Goal: Task Accomplishment & Management: Manage account settings

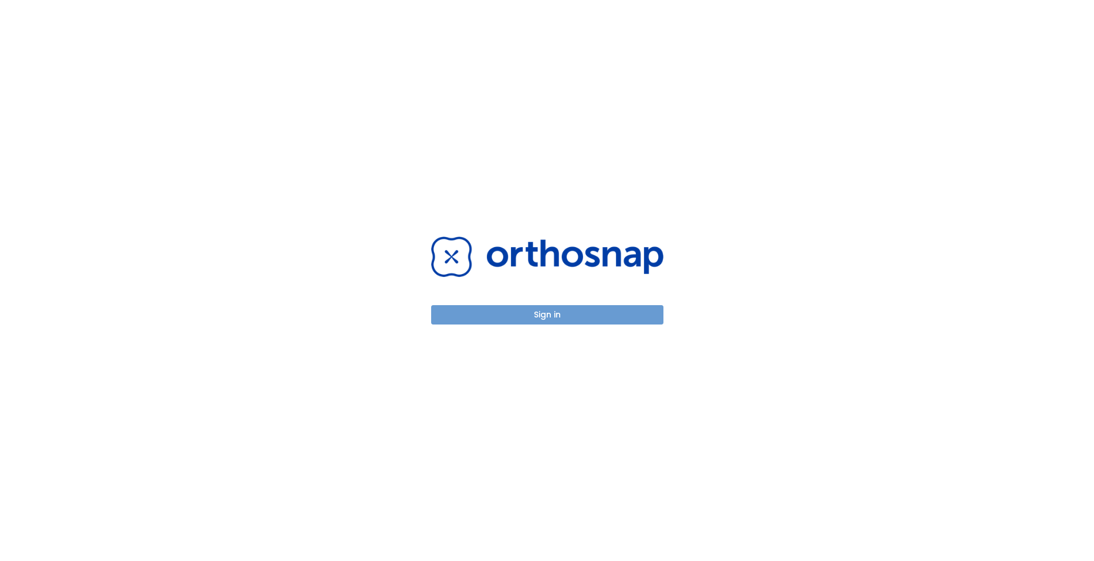
click at [544, 316] on button "Sign in" at bounding box center [547, 314] width 232 height 19
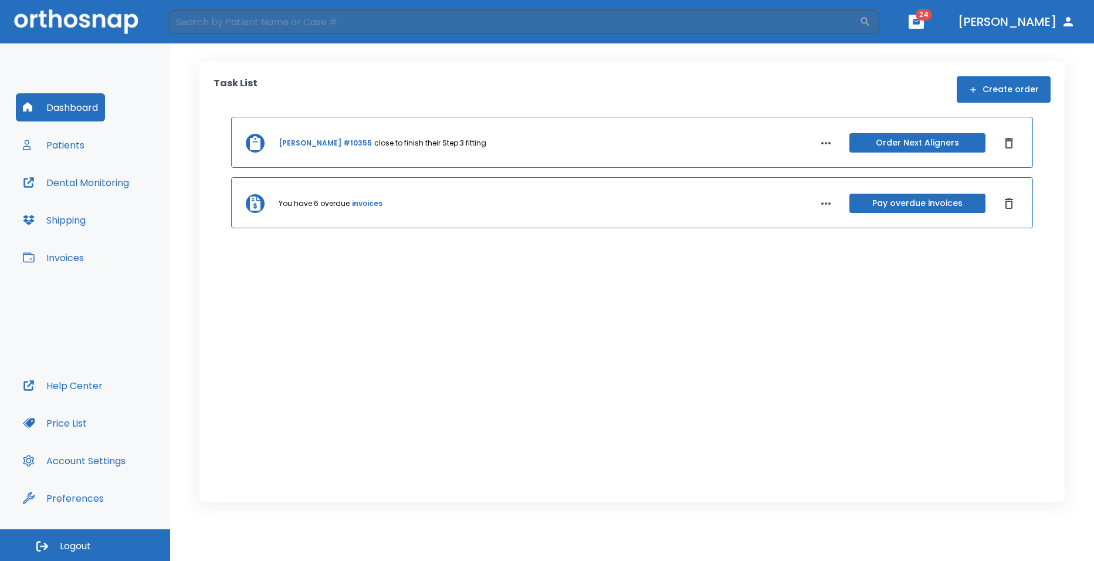
click at [60, 258] on button "Invoices" at bounding box center [53, 257] width 75 height 28
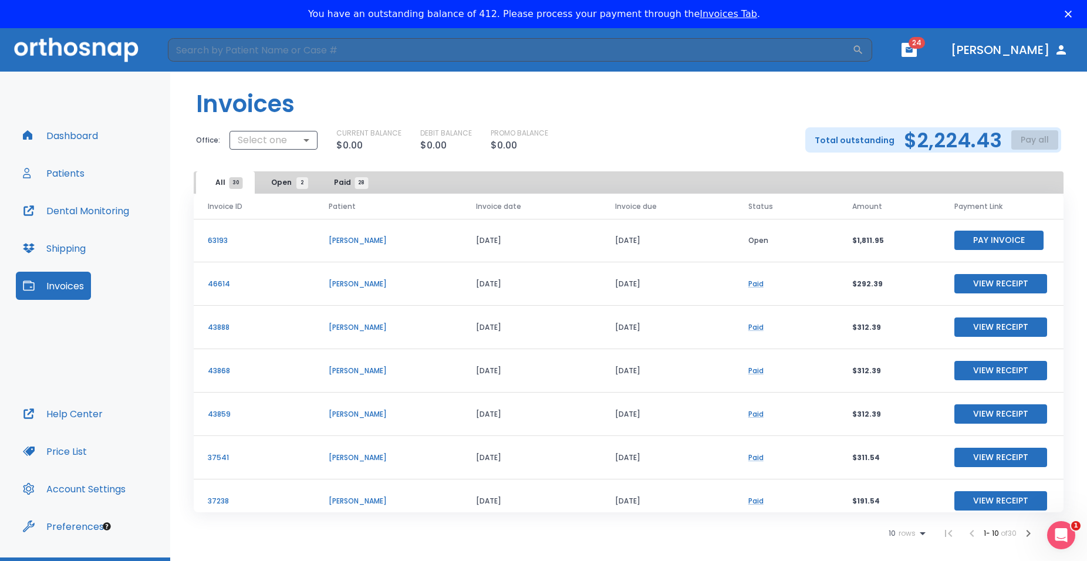
click at [344, 242] on p "Marc Joseph" at bounding box center [388, 240] width 119 height 11
click at [346, 239] on p "Marc Joseph" at bounding box center [388, 240] width 119 height 11
click at [214, 236] on p "63193" at bounding box center [254, 240] width 93 height 11
click at [329, 243] on p "Marc Joseph" at bounding box center [388, 240] width 119 height 11
click at [69, 173] on button "Patients" at bounding box center [54, 173] width 76 height 28
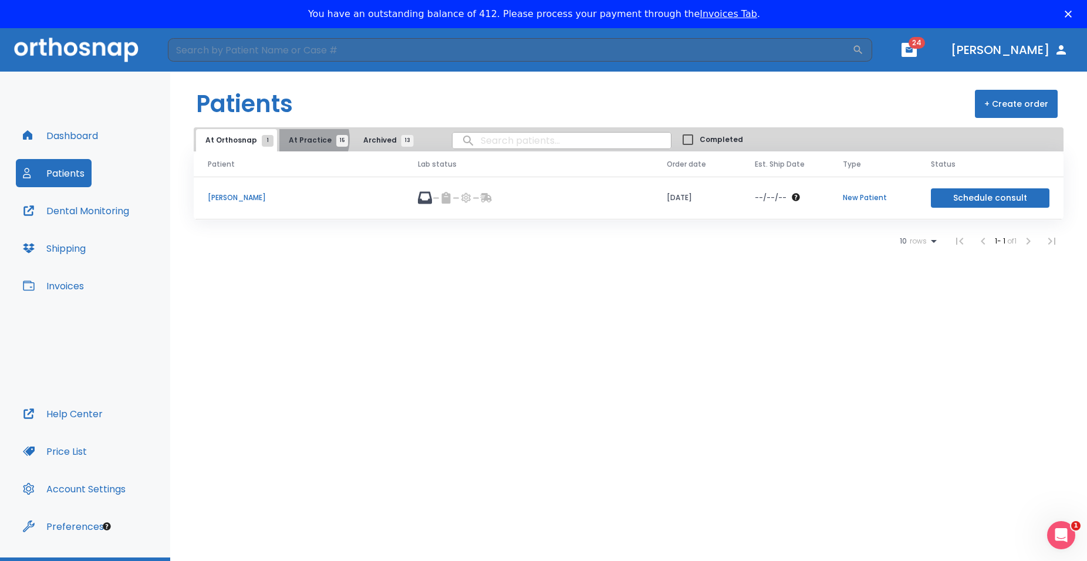
click at [302, 139] on span "At Practice 15" at bounding box center [315, 140] width 53 height 11
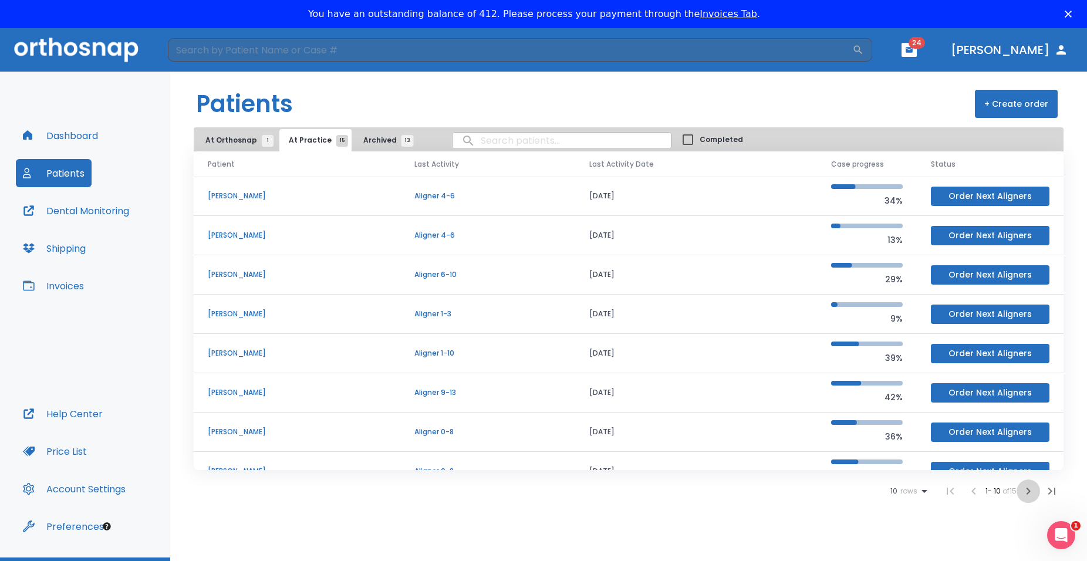
click at [1027, 489] on icon "button" at bounding box center [1028, 491] width 14 height 14
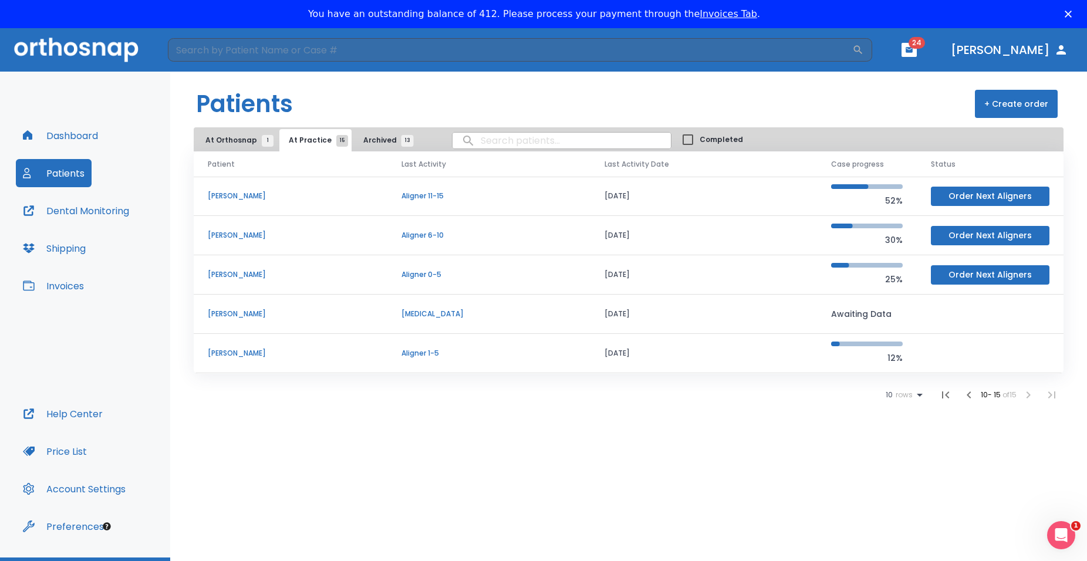
click at [235, 356] on p "Marc Joseph" at bounding box center [290, 353] width 165 height 11
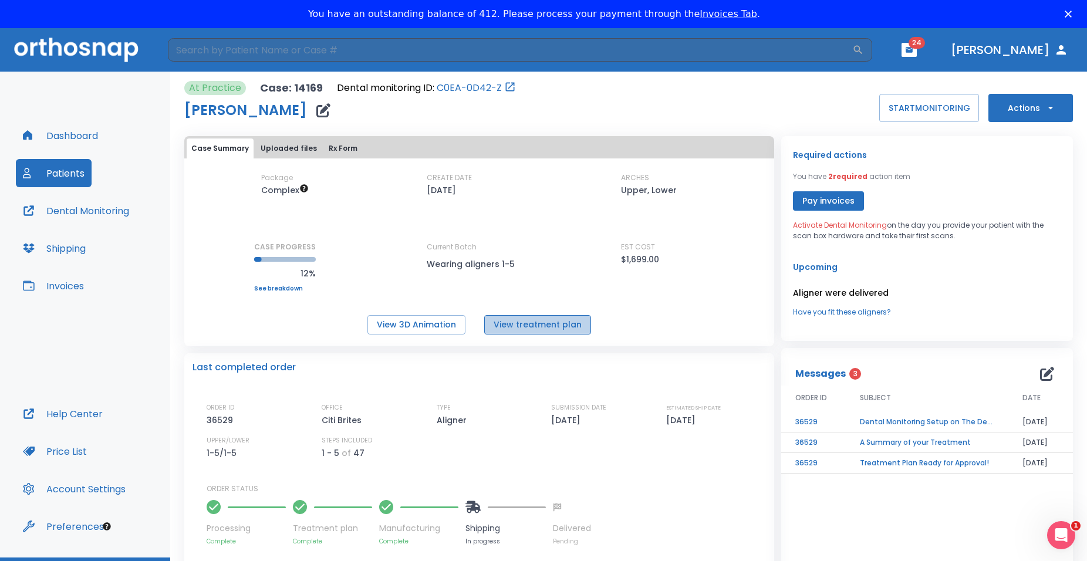
click at [553, 327] on button "View treatment plan" at bounding box center [537, 324] width 107 height 19
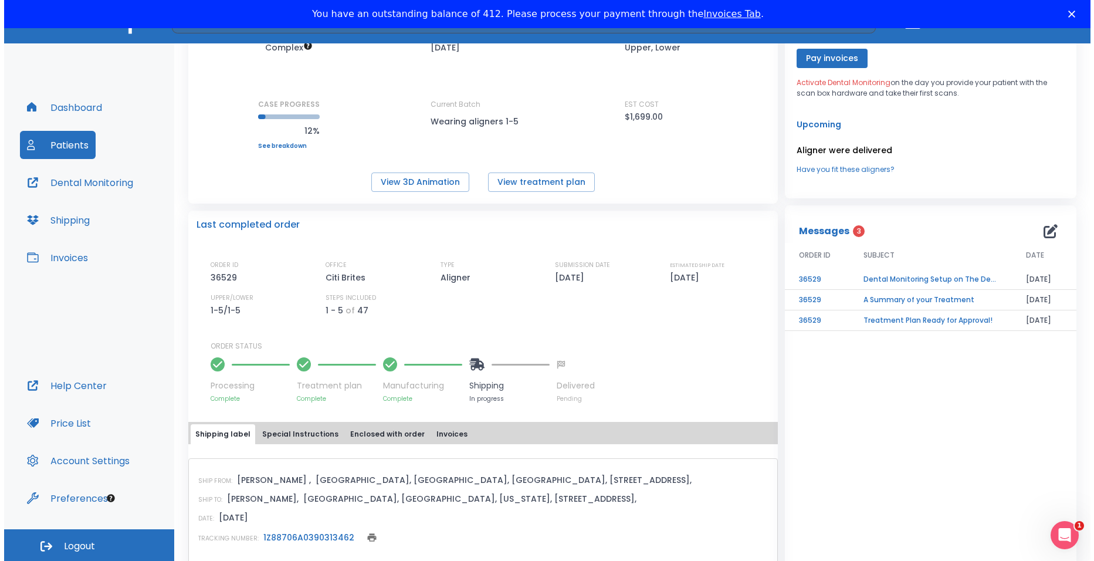
scroll to position [117, 0]
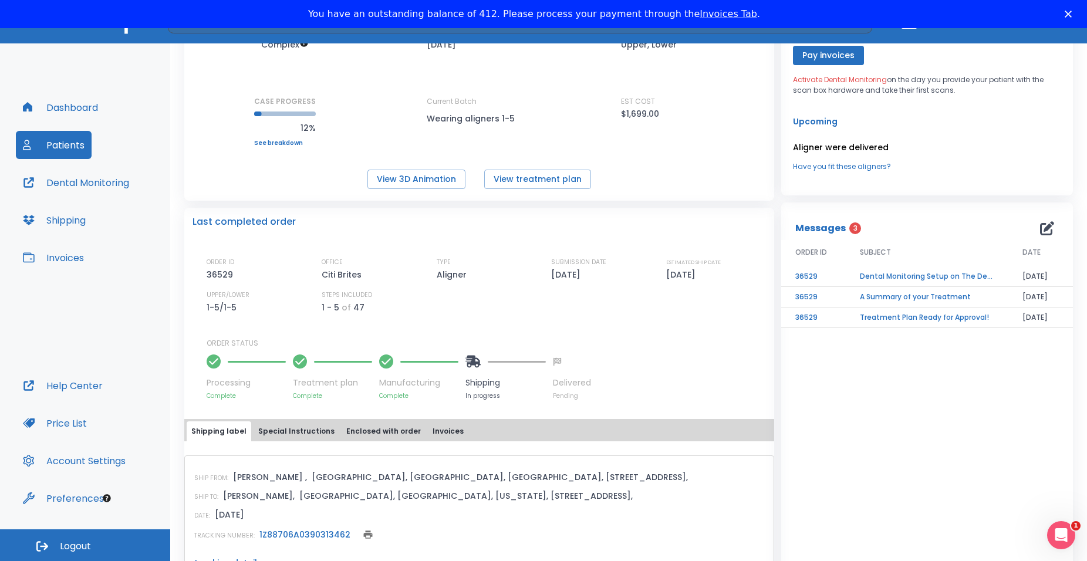
click at [888, 295] on td "A Summary of your Treatment" at bounding box center [926, 297] width 163 height 21
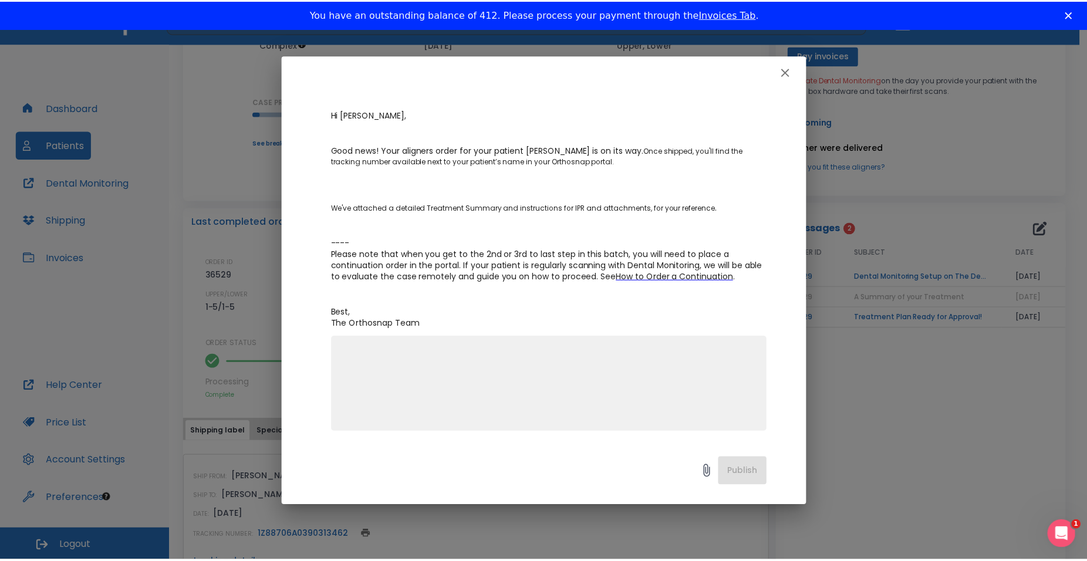
scroll to position [0, 0]
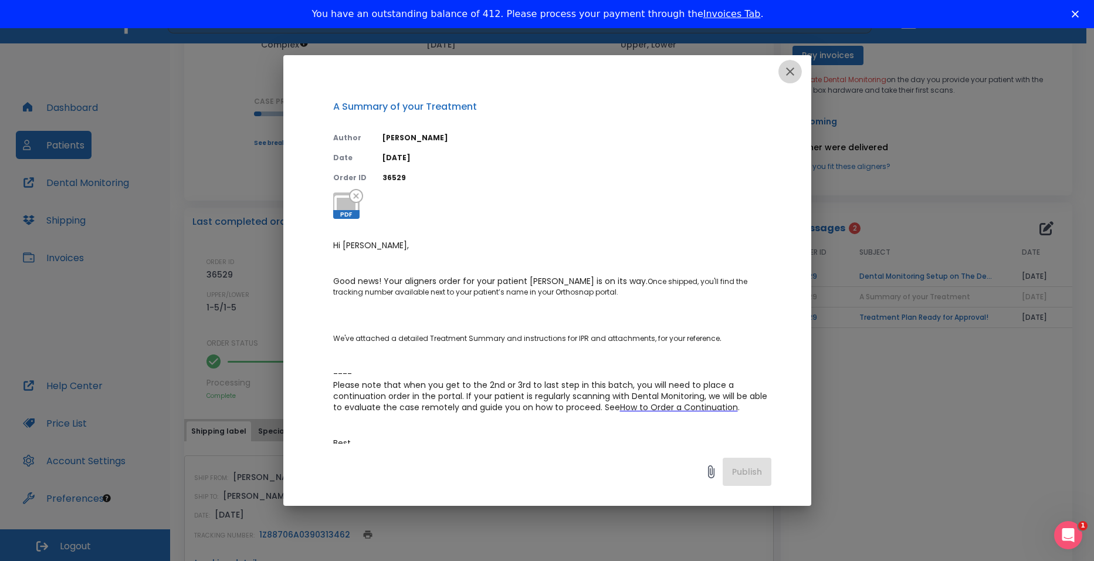
click at [790, 69] on icon "button" at bounding box center [790, 72] width 14 height 14
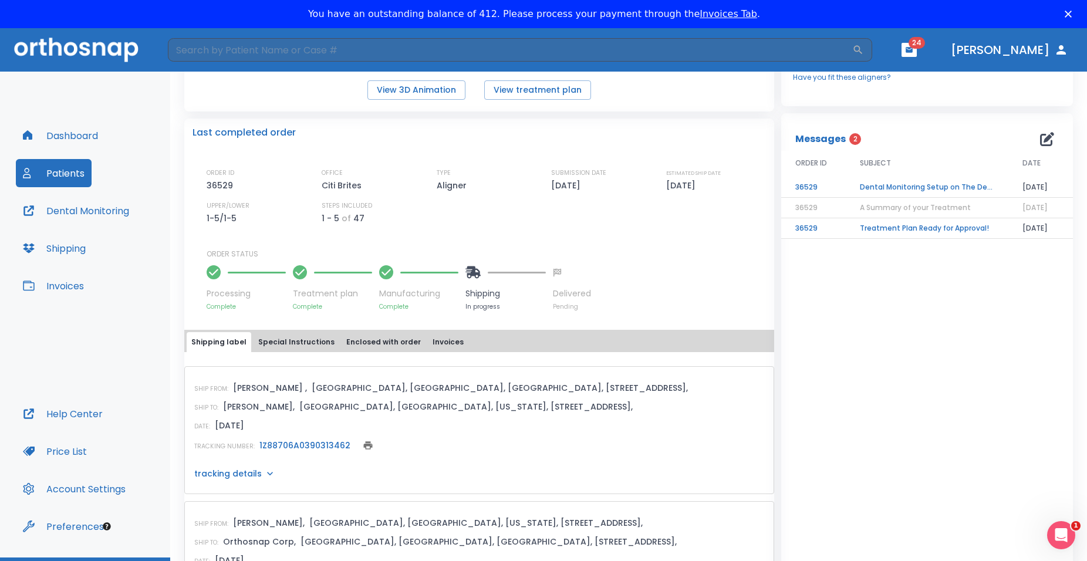
scroll to position [295, 0]
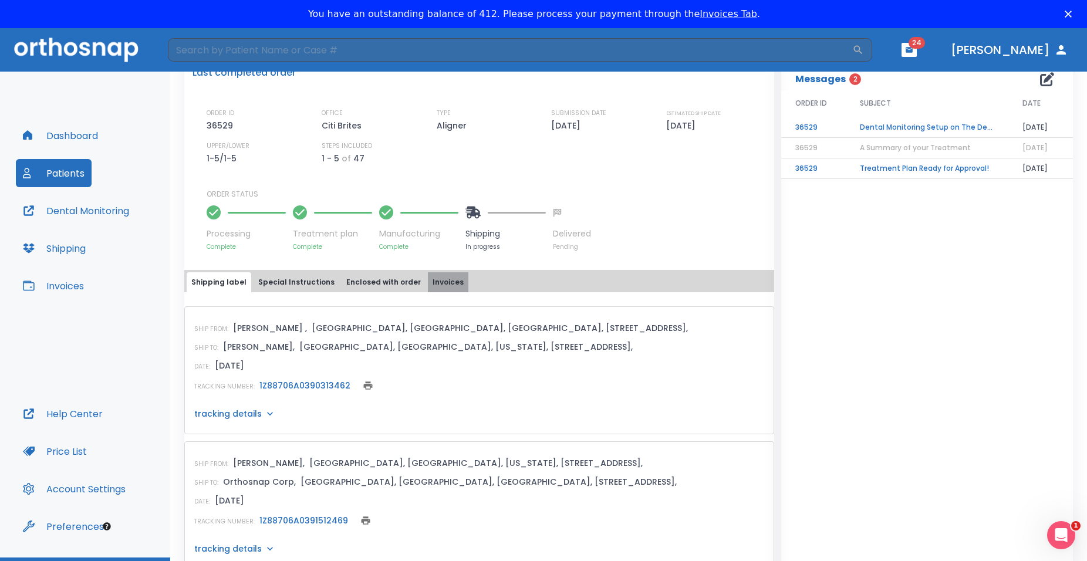
click at [437, 280] on button "Invoices" at bounding box center [448, 282] width 40 height 20
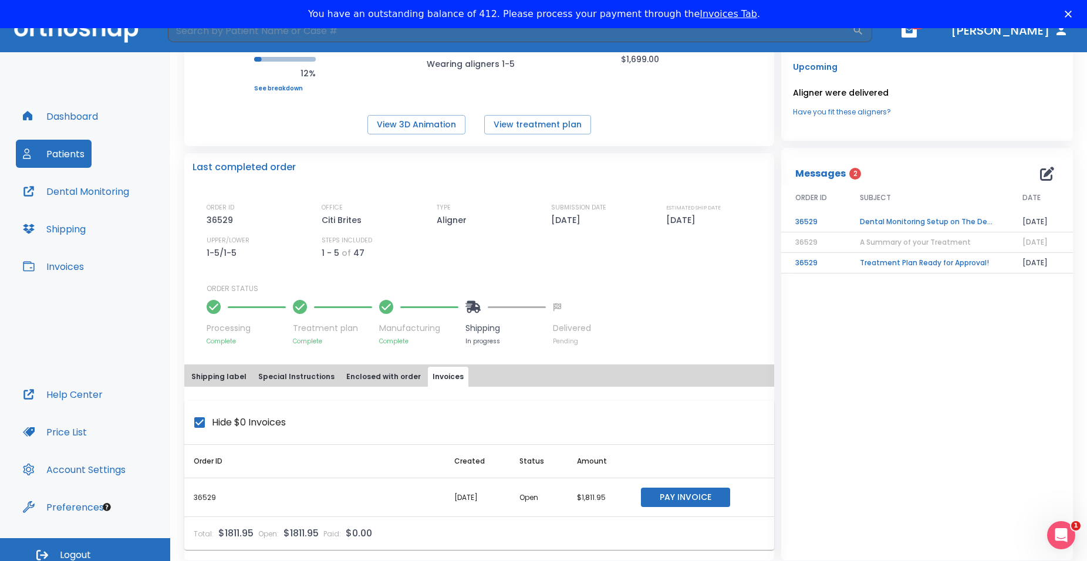
scroll to position [28, 0]
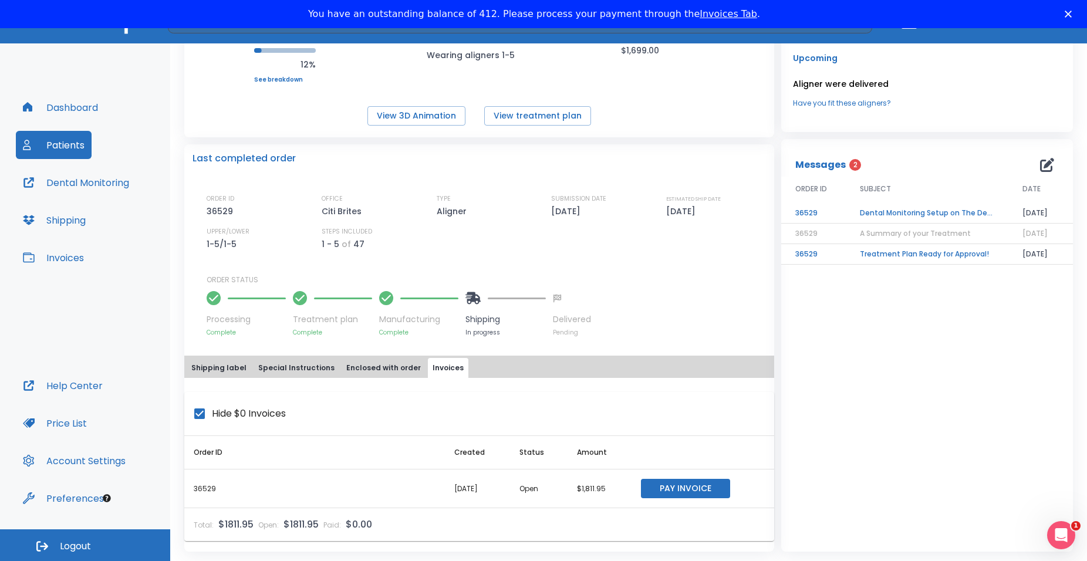
click at [213, 366] on button "Shipping label" at bounding box center [219, 368] width 65 height 20
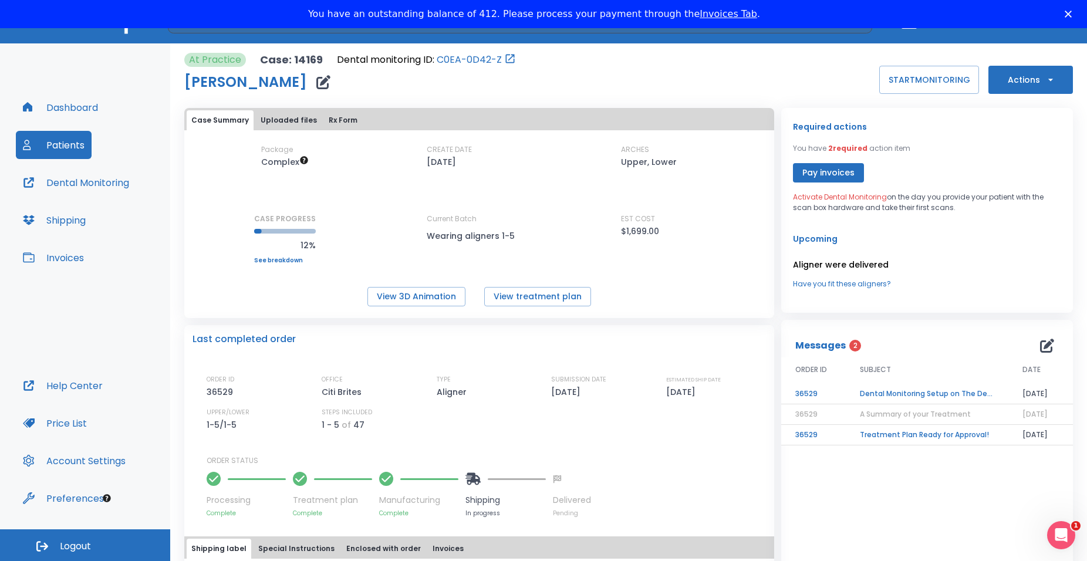
scroll to position [0, 0]
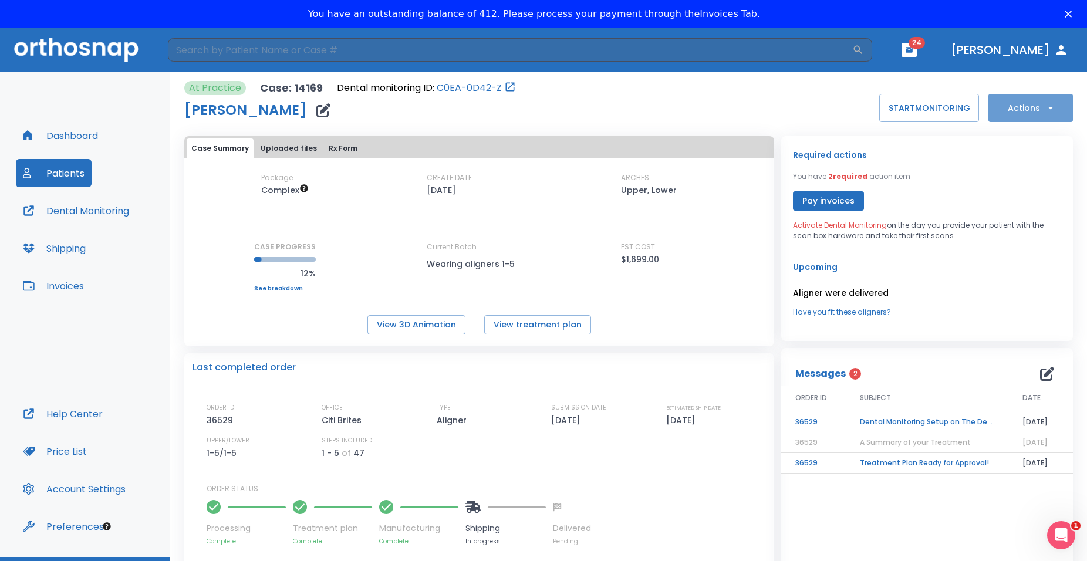
click at [1044, 110] on icon "button" at bounding box center [1050, 108] width 12 height 12
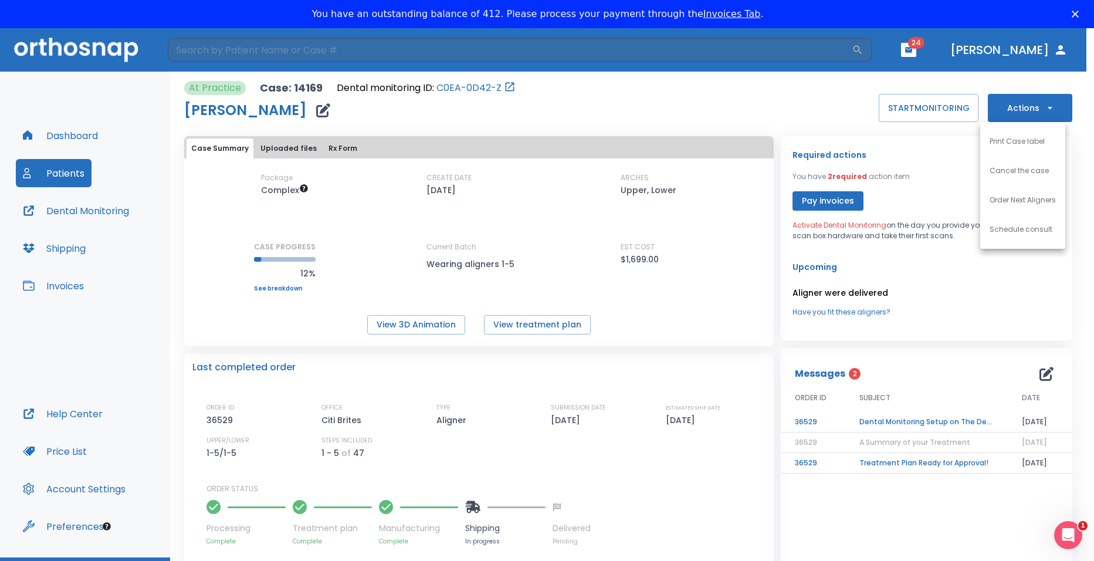
click at [782, 99] on div at bounding box center [547, 280] width 1094 height 561
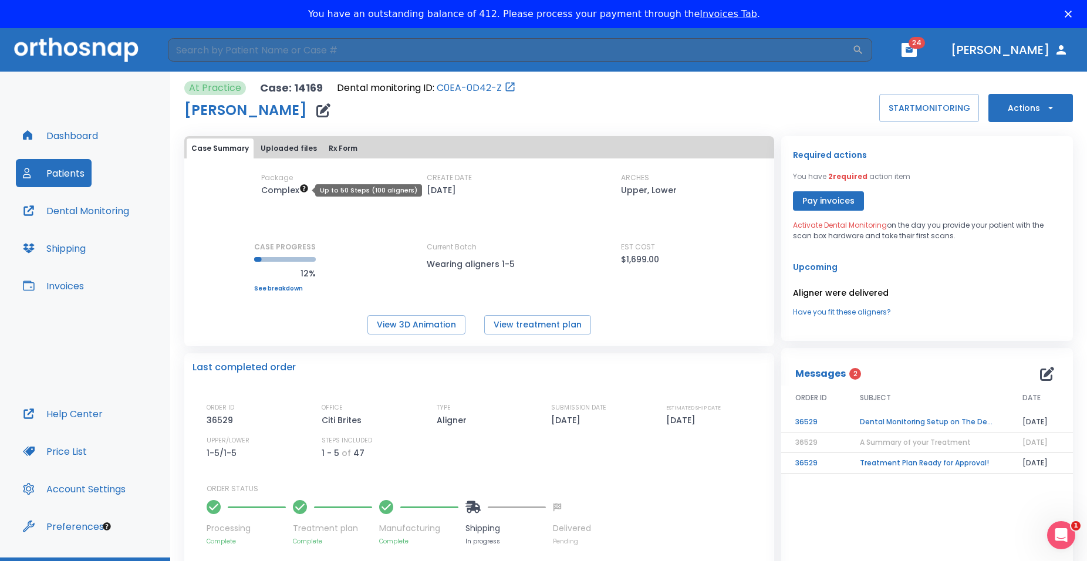
click at [303, 188] on icon "Up to 50 Steps (100 aligners)" at bounding box center [304, 188] width 8 height 8
click at [913, 49] on icon "button" at bounding box center [909, 50] width 8 height 8
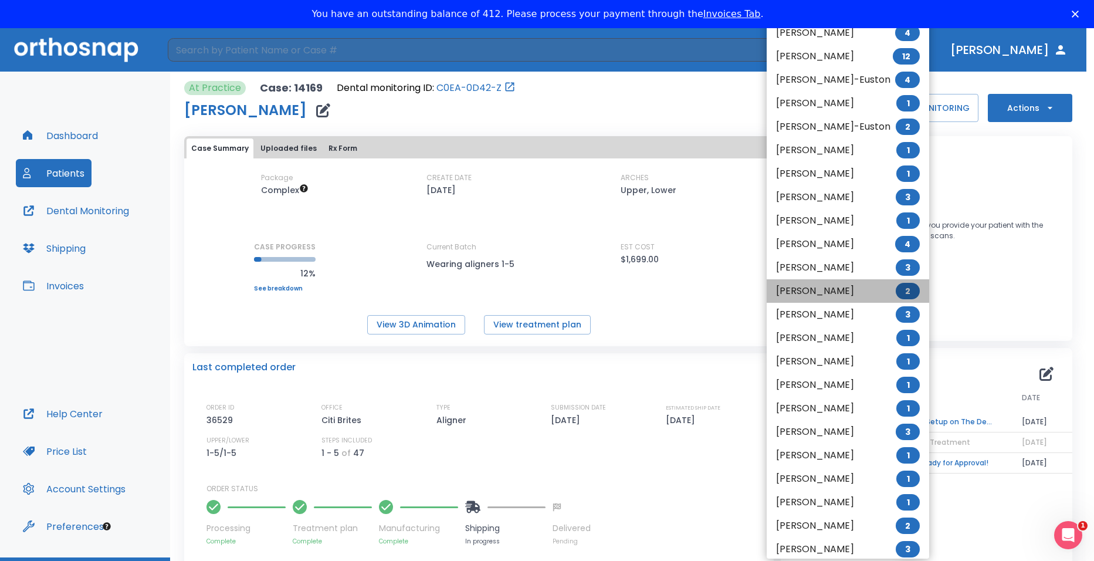
click at [814, 290] on li "Marc Joseph 2" at bounding box center [848, 290] width 163 height 23
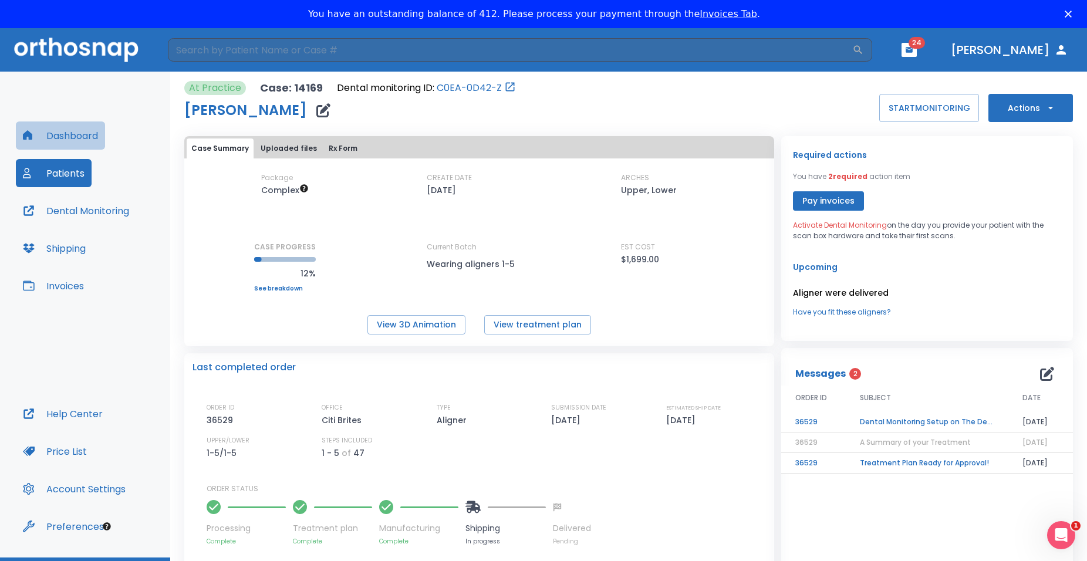
click at [70, 135] on button "Dashboard" at bounding box center [60, 135] width 89 height 28
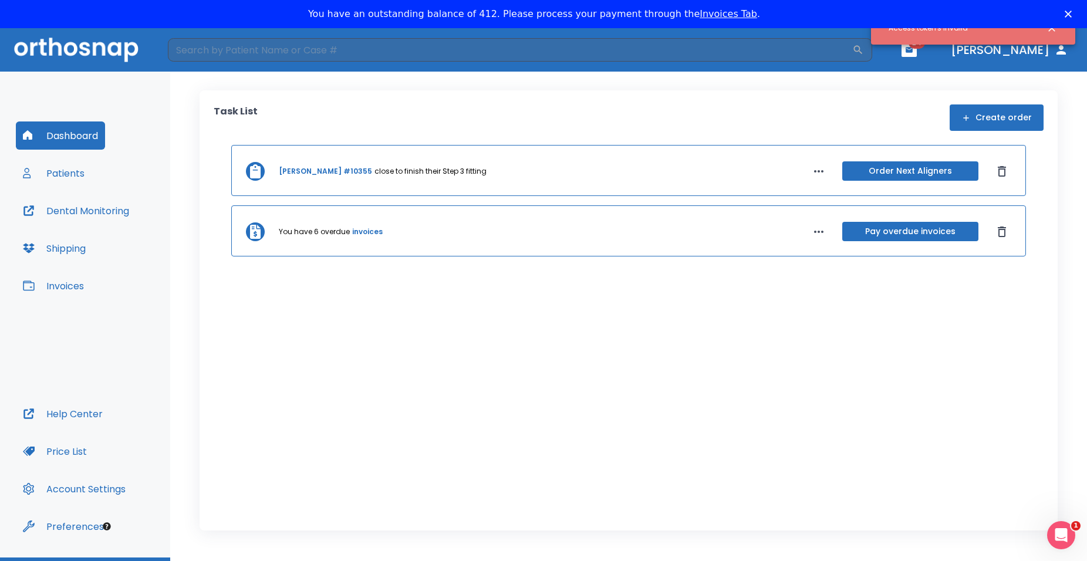
click at [366, 229] on link "invoices" at bounding box center [367, 231] width 31 height 11
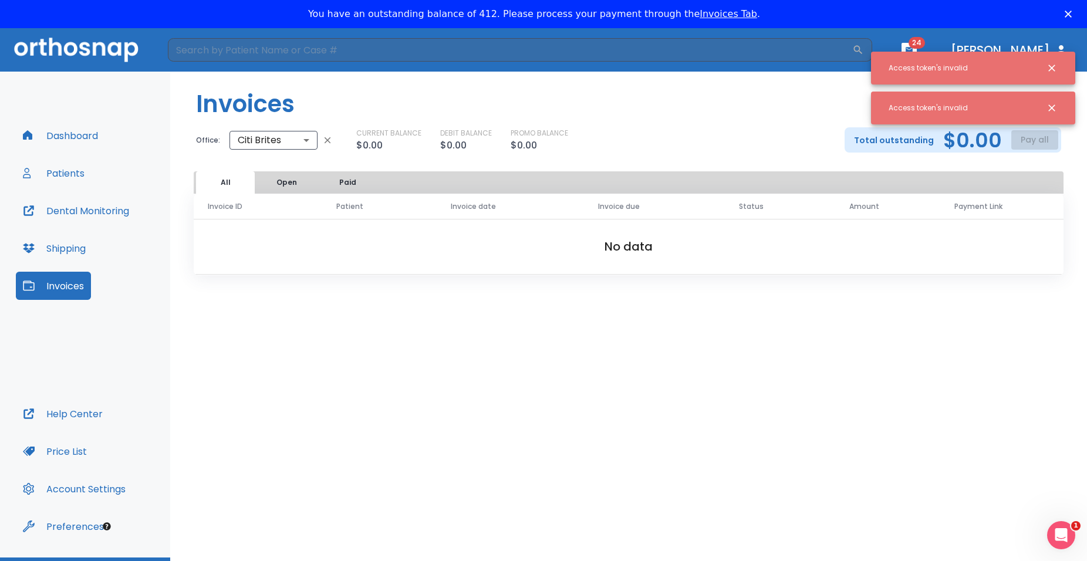
click at [1052, 106] on icon "Close notification" at bounding box center [1052, 108] width 12 height 12
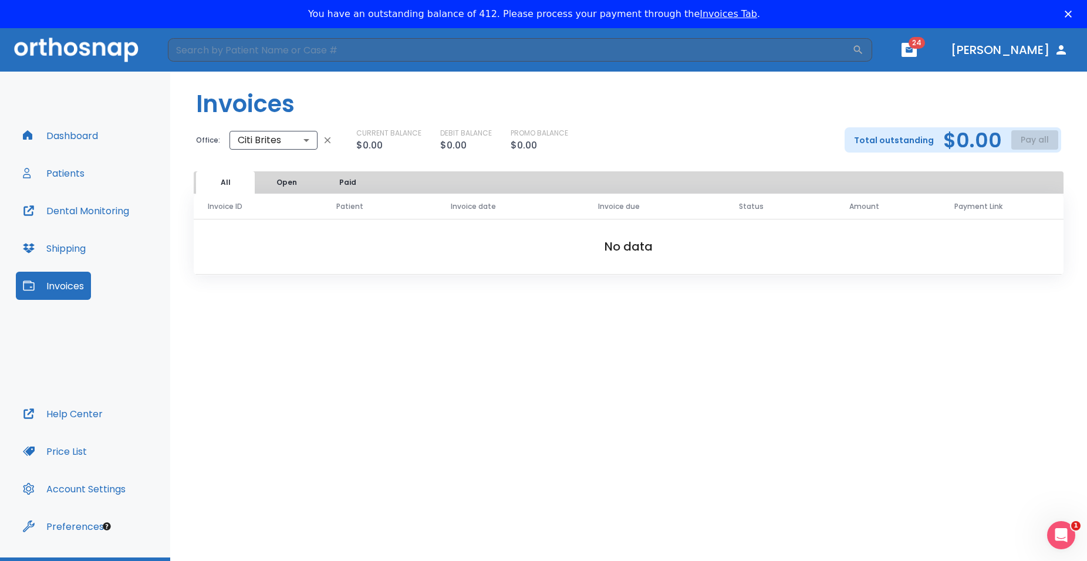
click at [291, 180] on button "Open" at bounding box center [286, 182] width 59 height 22
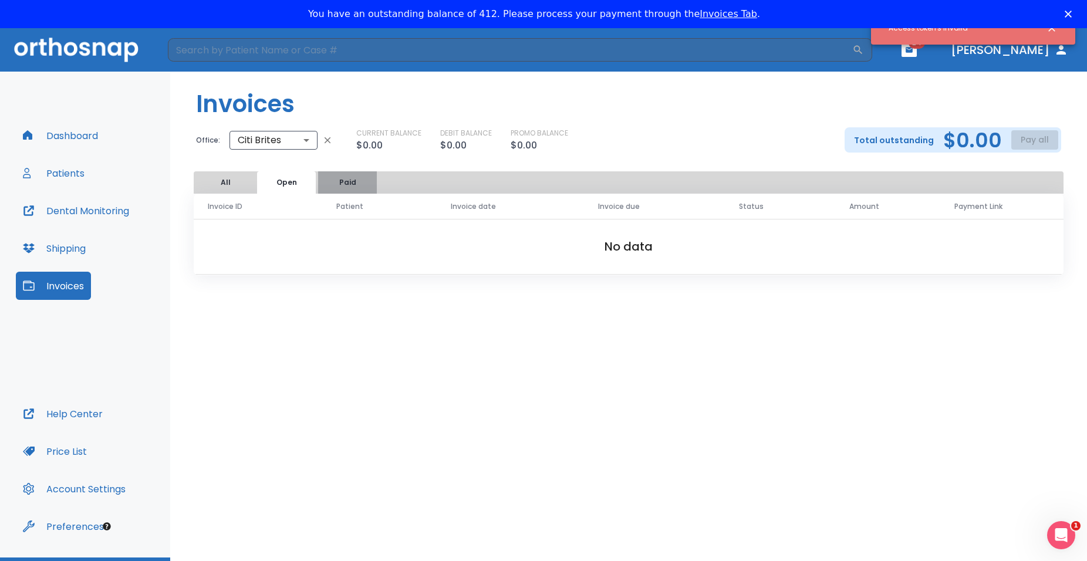
click at [356, 177] on button "Paid" at bounding box center [347, 182] width 59 height 22
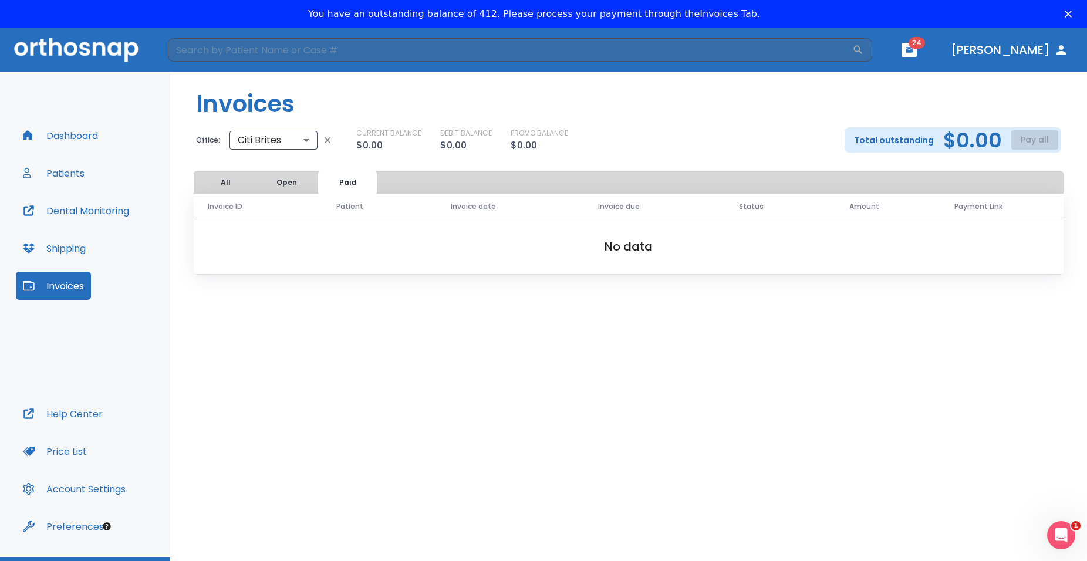
click at [288, 182] on button "Open" at bounding box center [286, 182] width 59 height 22
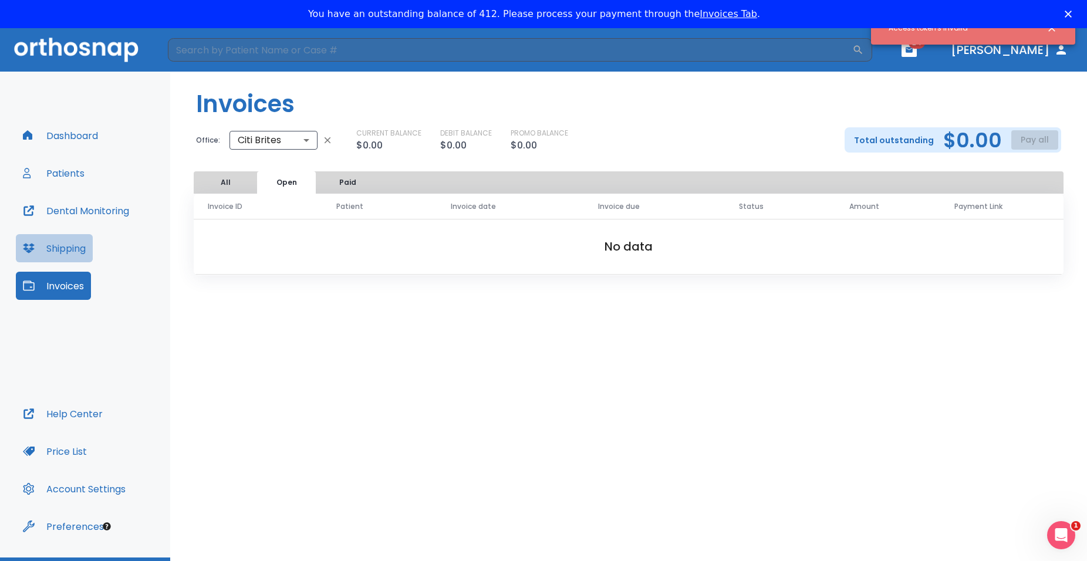
click at [61, 247] on button "Shipping" at bounding box center [54, 248] width 77 height 28
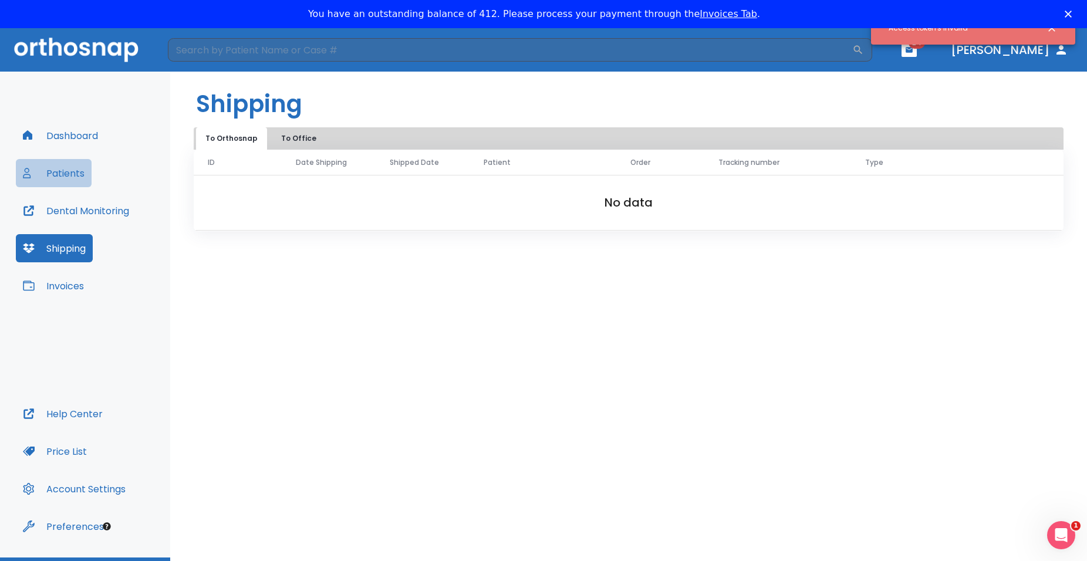
click at [67, 174] on button "Patients" at bounding box center [54, 173] width 76 height 28
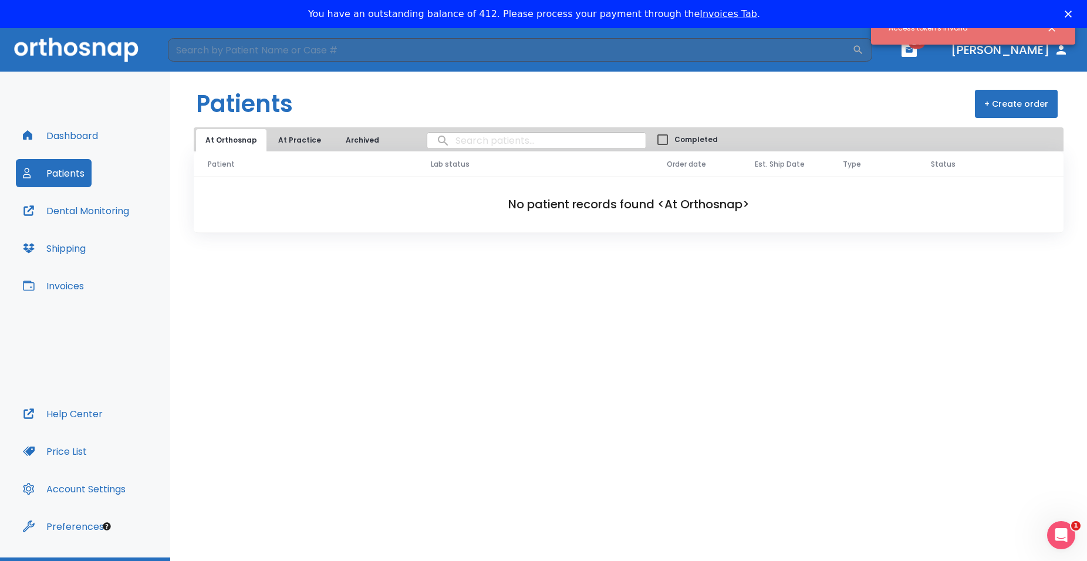
click at [79, 134] on button "Dashboard" at bounding box center [60, 135] width 89 height 28
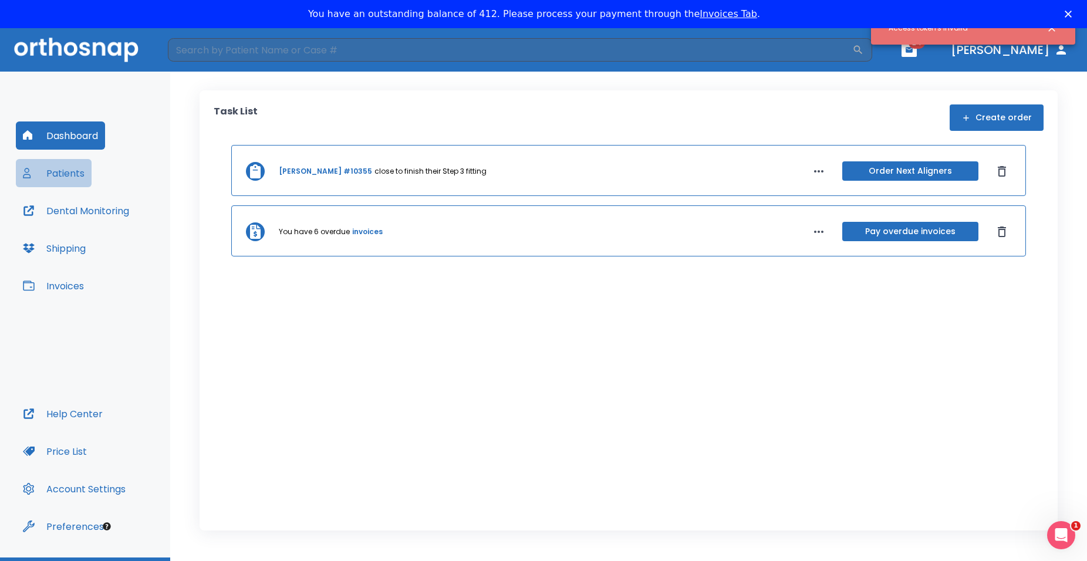
click at [69, 174] on button "Patients" at bounding box center [54, 173] width 76 height 28
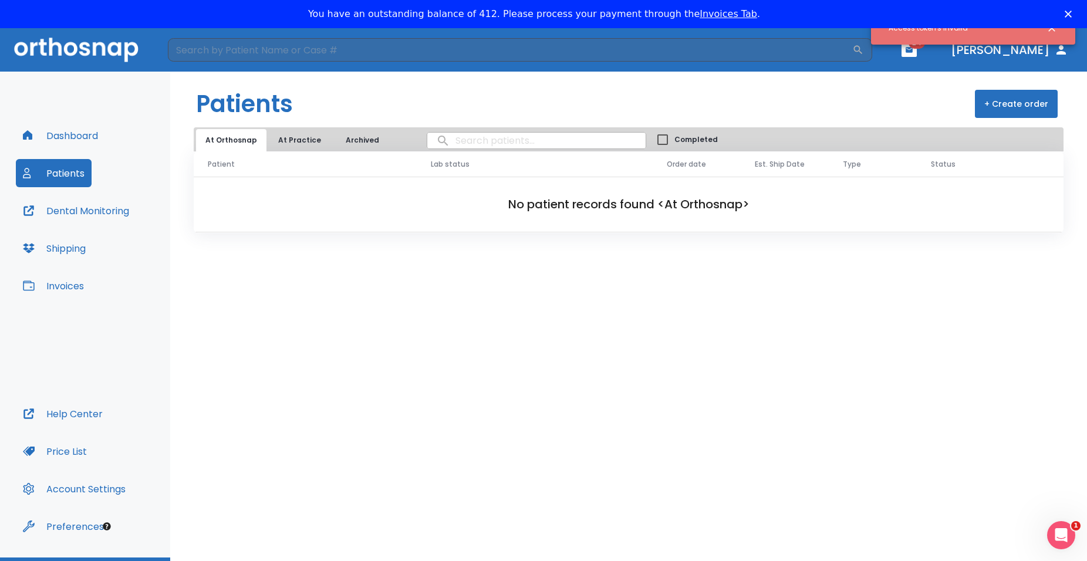
click at [280, 143] on button "At Practice" at bounding box center [300, 140] width 62 height 22
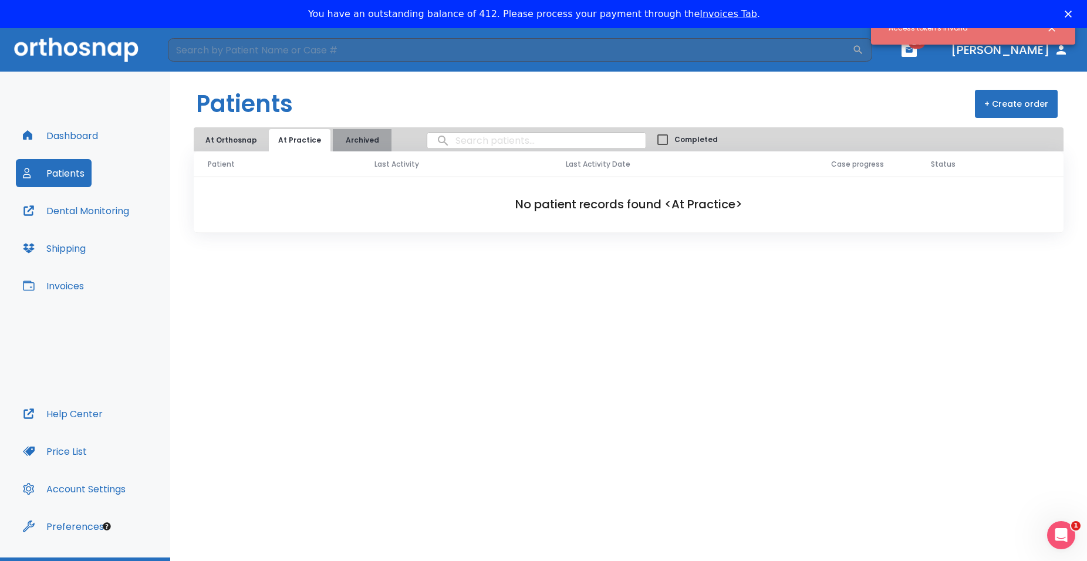
click at [348, 138] on button "Archived" at bounding box center [362, 140] width 59 height 22
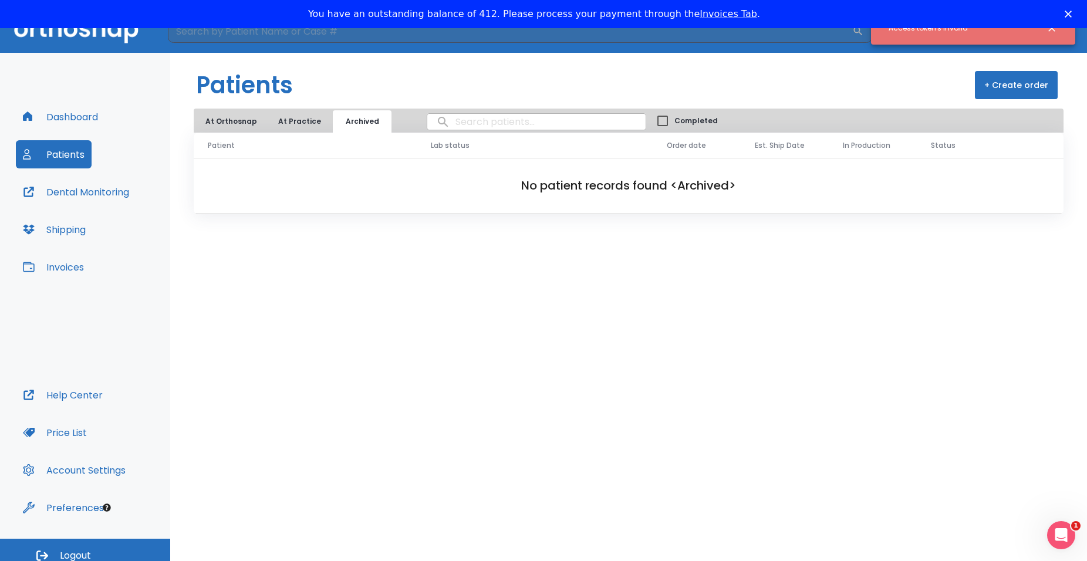
scroll to position [28, 0]
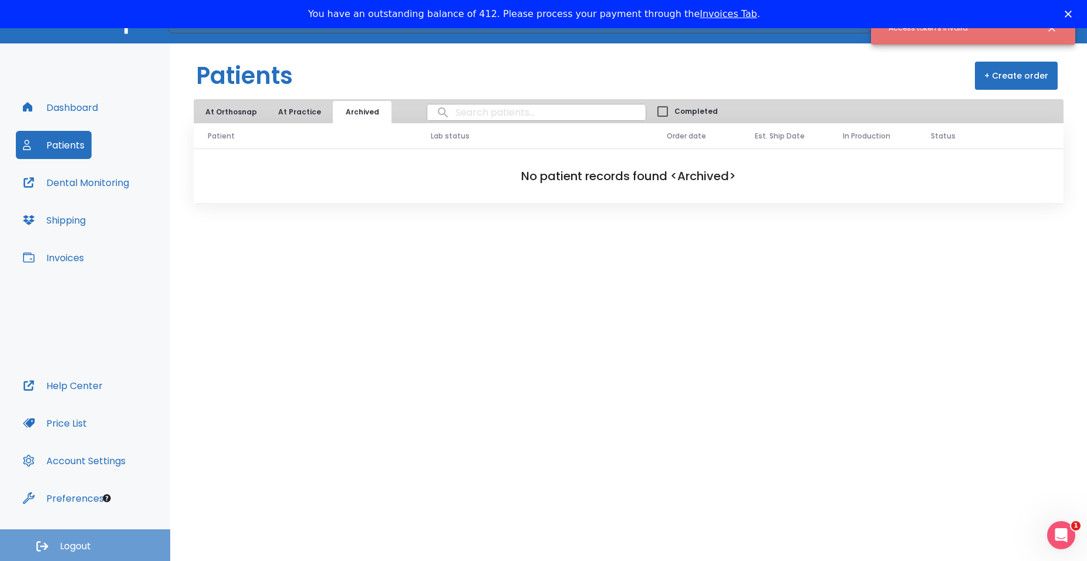
click at [94, 549] on button "Logout" at bounding box center [85, 545] width 170 height 32
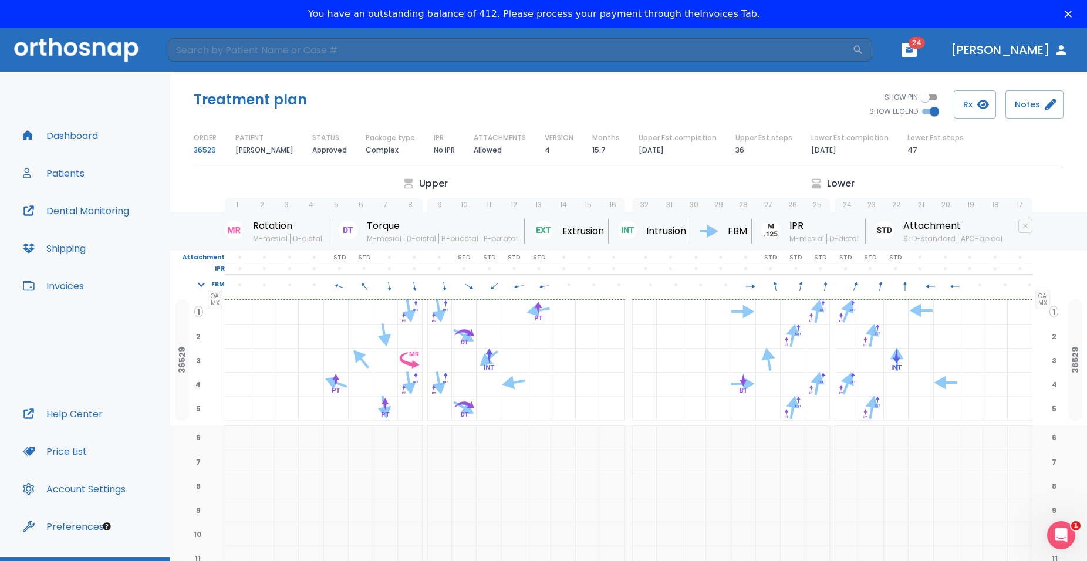
click at [205, 150] on link "36529" at bounding box center [205, 150] width 22 height 14
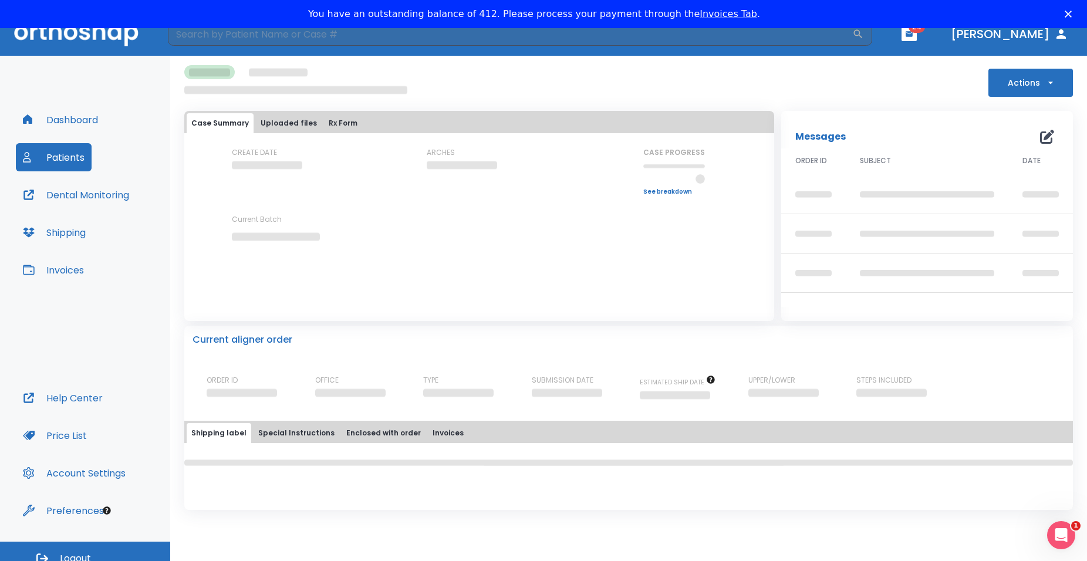
scroll to position [28, 0]
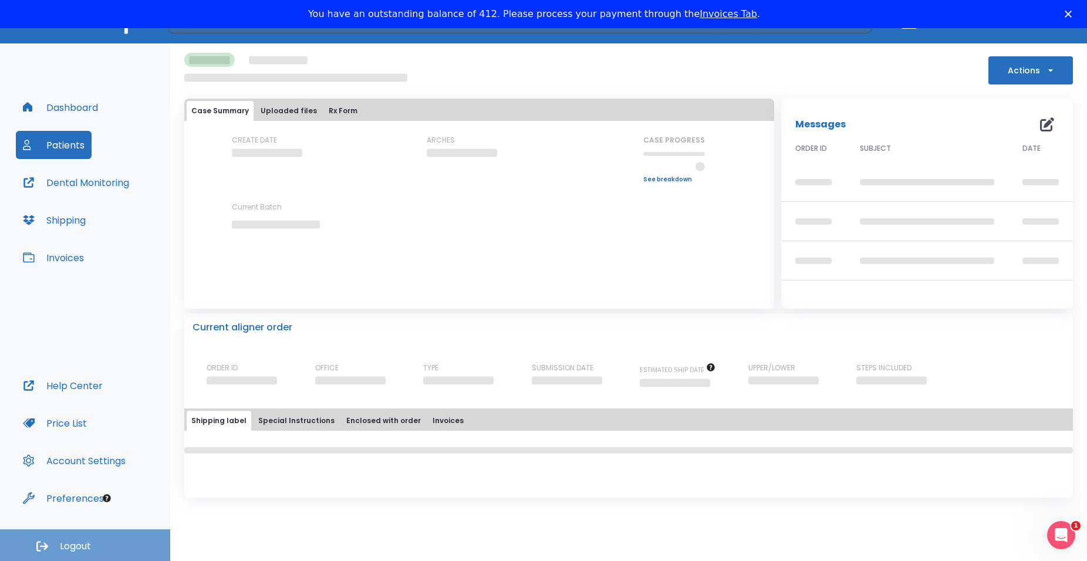
click at [89, 544] on span "Logout" at bounding box center [75, 546] width 31 height 13
